Goal: Use online tool/utility: Use online tool/utility

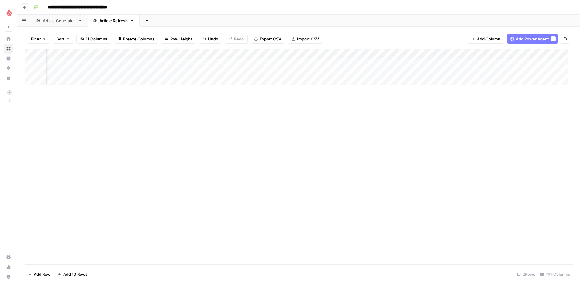
scroll to position [0, 126]
click at [535, 73] on div "Add Column" at bounding box center [299, 69] width 548 height 41
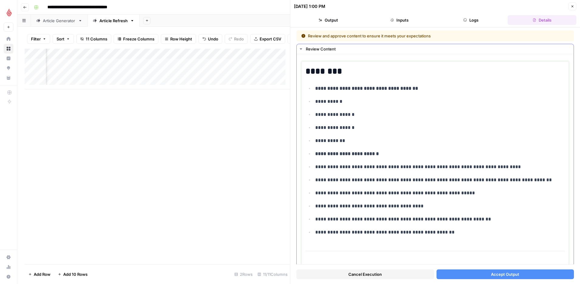
click at [331, 169] on p "**********" at bounding box center [437, 167] width 245 height 8
click at [332, 163] on p "**********" at bounding box center [437, 167] width 245 height 8
click at [399, 22] on button "Inputs" at bounding box center [399, 20] width 69 height 10
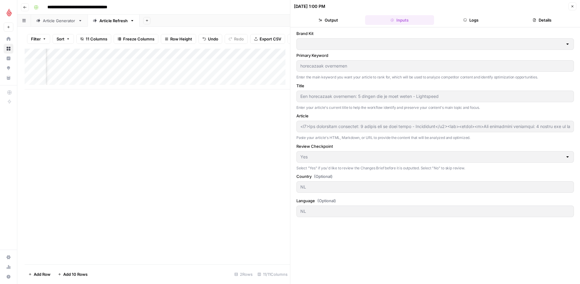
type input "Lightspeed"
click at [569, 157] on div at bounding box center [567, 157] width 5 height 6
click at [332, 19] on button "Output" at bounding box center [328, 20] width 69 height 10
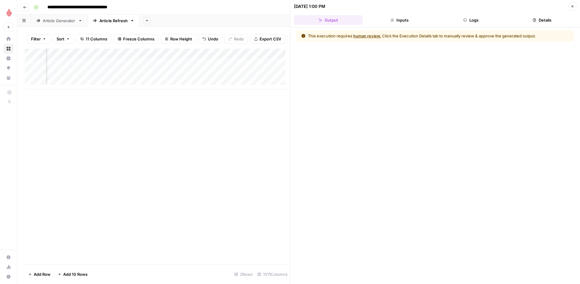
click at [401, 22] on button "Inputs" at bounding box center [399, 20] width 69 height 10
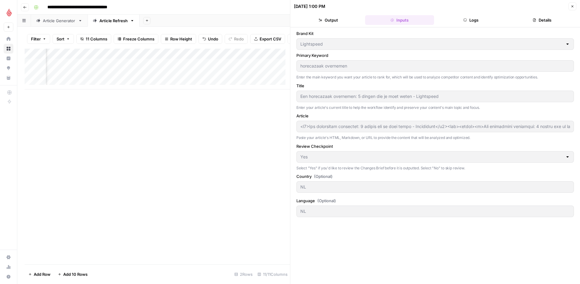
click at [475, 17] on button "Logs" at bounding box center [471, 20] width 69 height 10
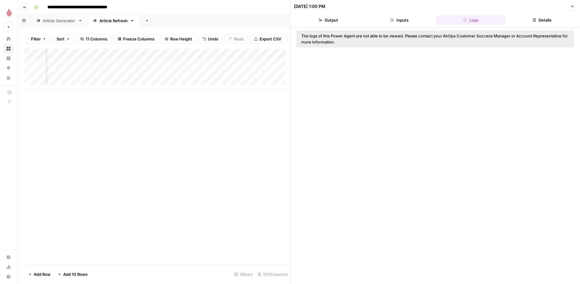
click at [548, 20] on button "Details" at bounding box center [542, 20] width 69 height 10
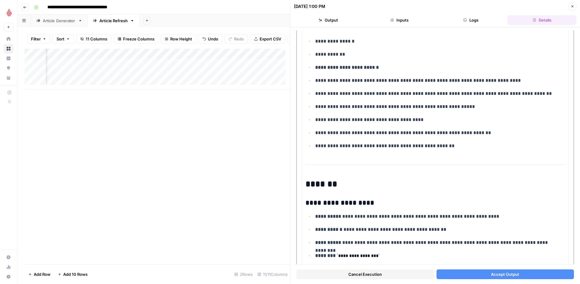
scroll to position [94, 0]
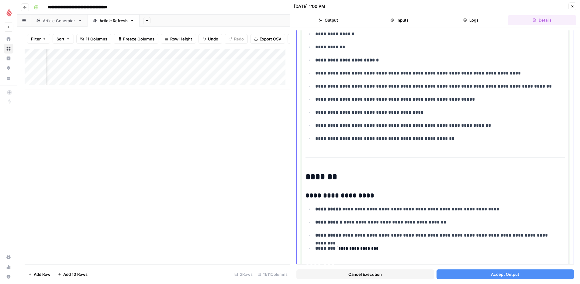
click at [347, 139] on p "**********" at bounding box center [437, 139] width 245 height 8
click at [400, 20] on button "Inputs" at bounding box center [399, 20] width 69 height 10
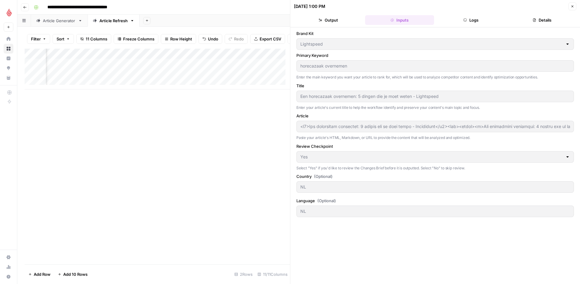
click at [328, 17] on button "Output" at bounding box center [328, 20] width 69 height 10
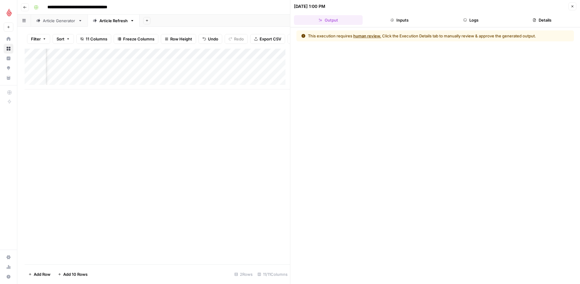
click at [405, 18] on button "Inputs" at bounding box center [399, 20] width 69 height 10
